Goal: Entertainment & Leisure: Consume media (video, audio)

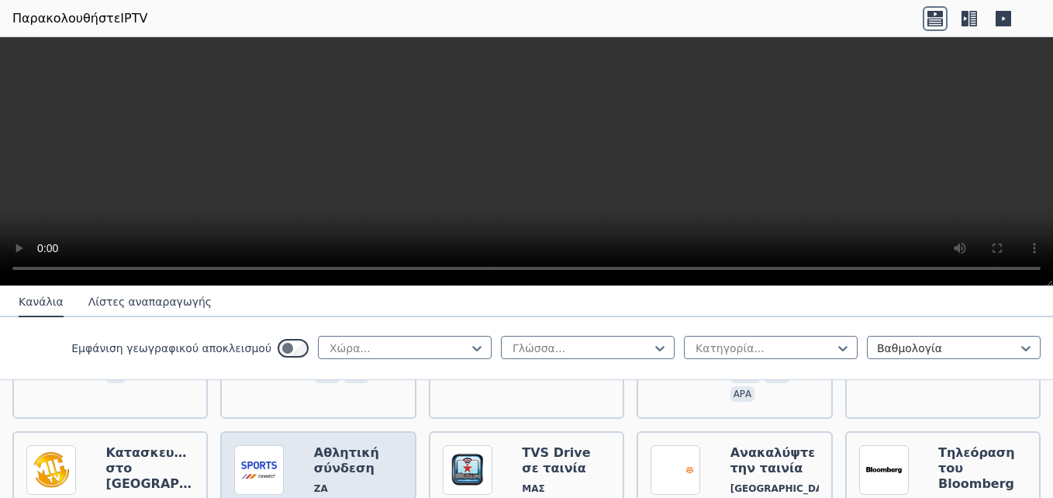
scroll to position [698, 0]
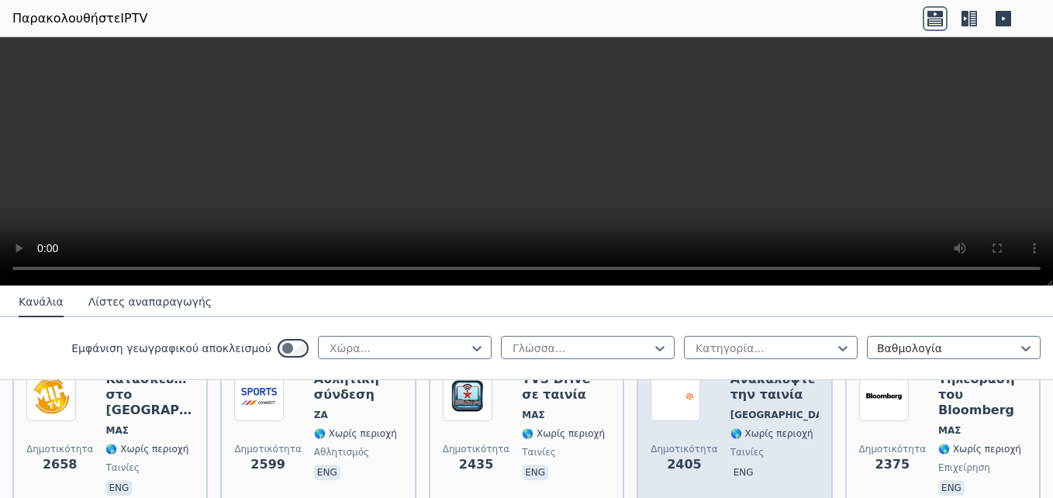
click at [758, 446] on span "Ταινίες" at bounding box center [774, 452] width 88 height 12
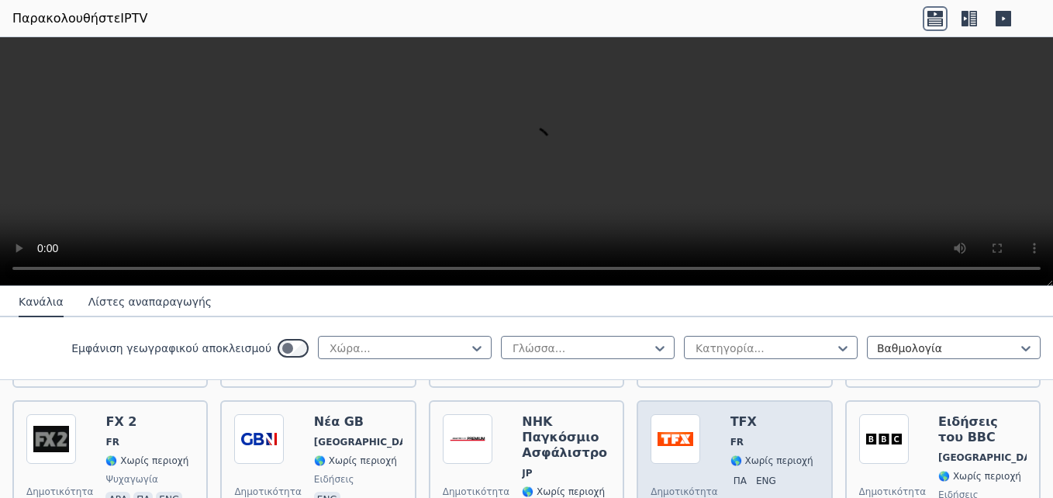
scroll to position [1008, 0]
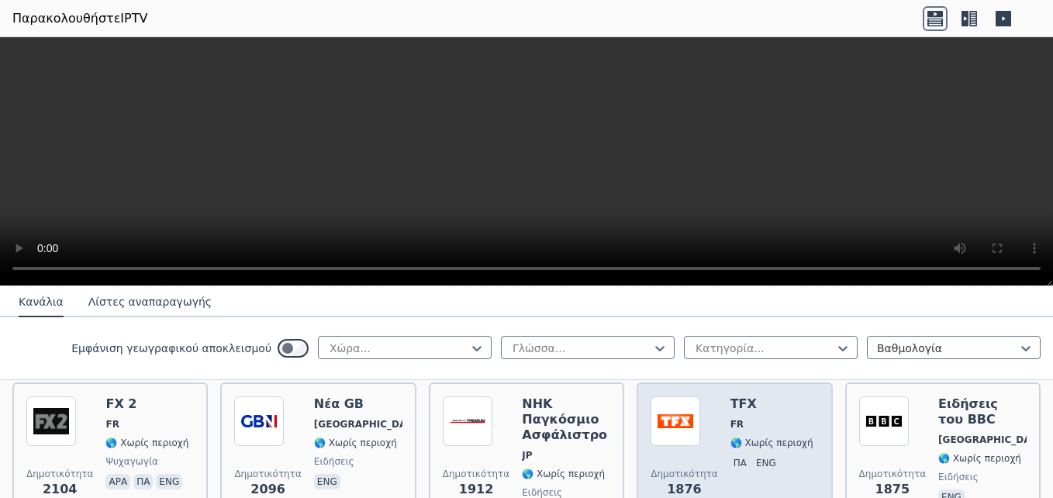
click at [780, 455] on span "ΠΑ eng" at bounding box center [771, 464] width 83 height 19
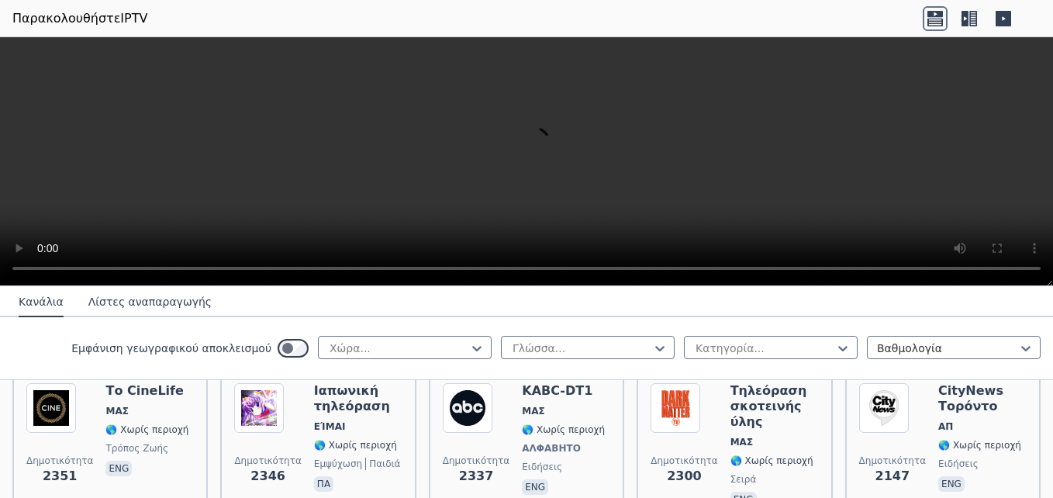
scroll to position [853, 0]
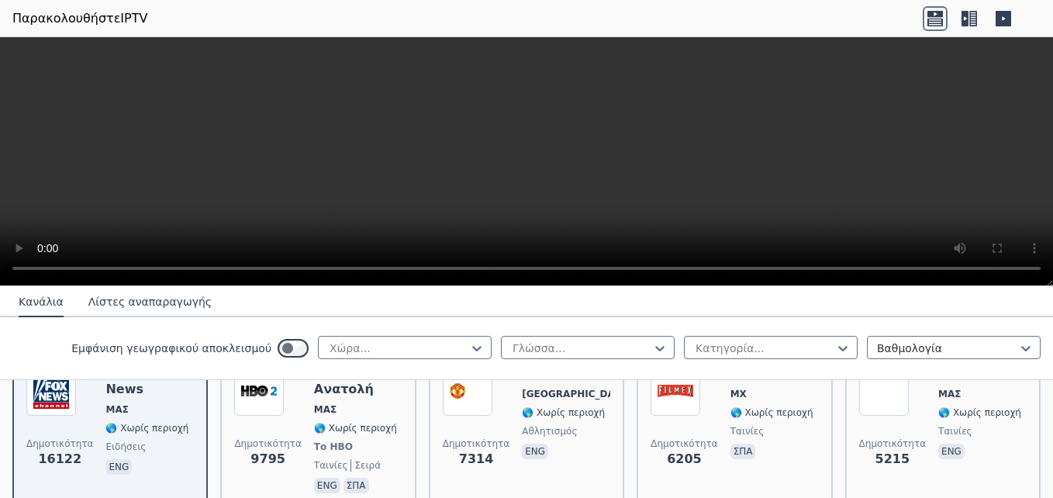
scroll to position [233, 0]
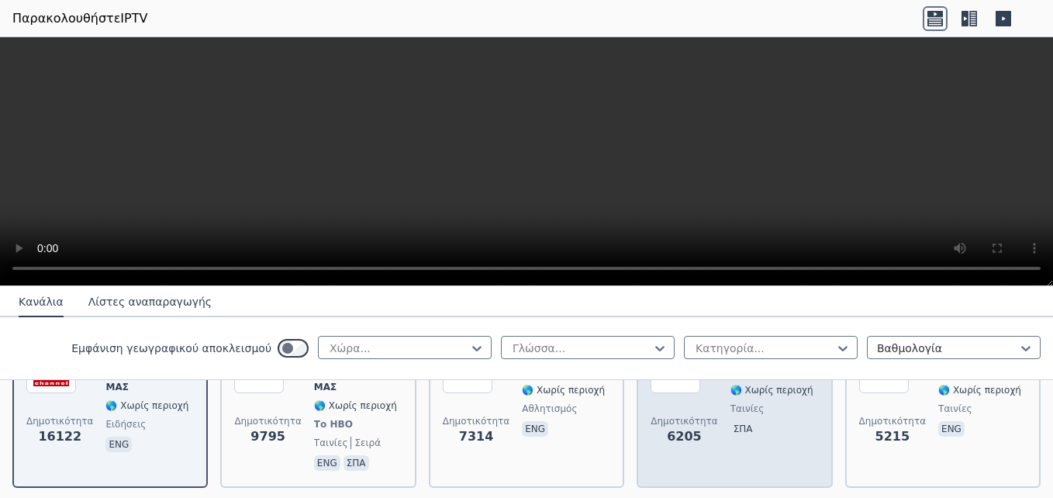
click at [744, 416] on div "Φιλμέξ ΜΧ 🌎 Χωρίς περιοχή [GEOGRAPHIC_DATA] Σπα" at bounding box center [771, 408] width 83 height 130
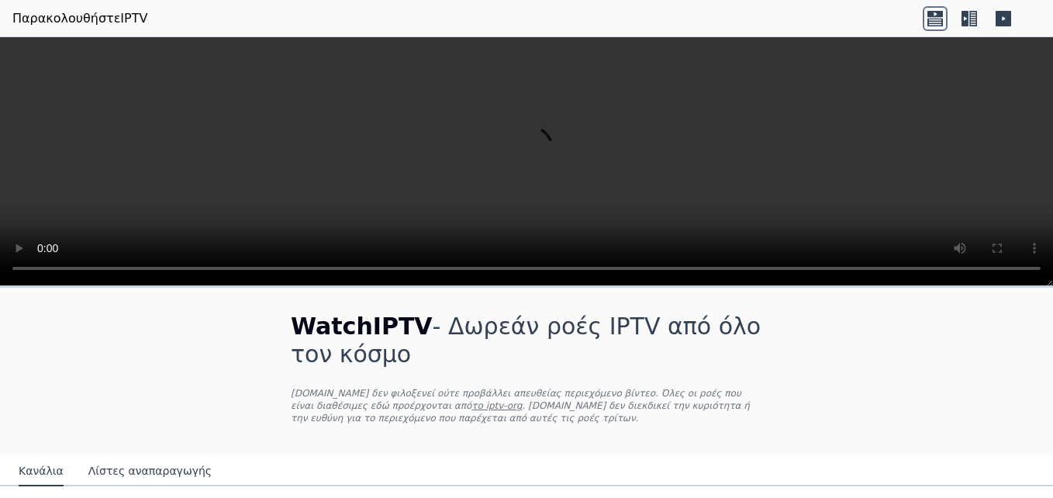
scroll to position [0, 0]
